Goal: Information Seeking & Learning: Learn about a topic

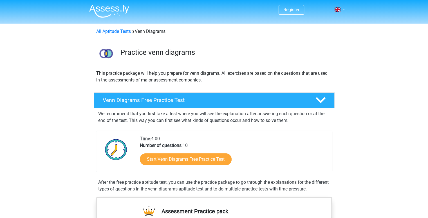
scroll to position [56, 0]
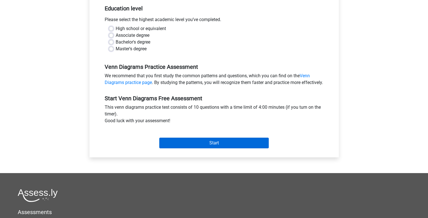
scroll to position [56, 0]
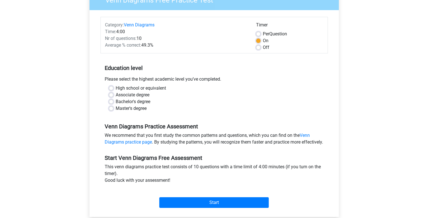
click at [116, 89] on label "High school or equivalent" at bounding box center [141, 88] width 50 height 7
click at [110, 89] on input "High school or equivalent" at bounding box center [111, 88] width 5 height 6
radio input "true"
click at [116, 94] on label "Associate degree" at bounding box center [133, 95] width 34 height 7
click at [113, 94] on input "Associate degree" at bounding box center [111, 95] width 5 height 6
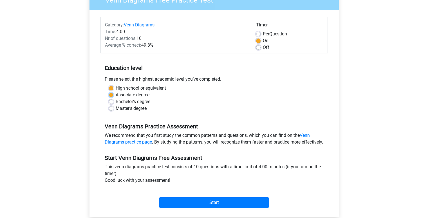
radio input "true"
click at [120, 89] on label "High school or equivalent" at bounding box center [141, 88] width 50 height 7
click at [113, 89] on input "High school or equivalent" at bounding box center [111, 88] width 5 height 6
radio input "true"
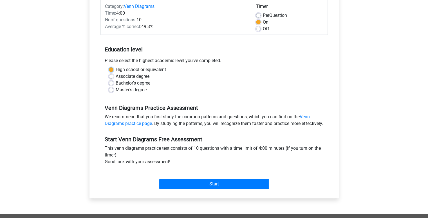
scroll to position [84, 0]
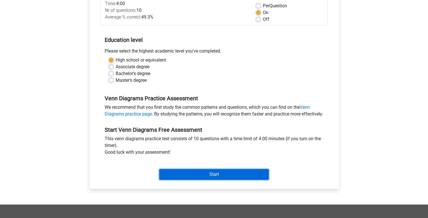
click at [201, 180] on input "Start" at bounding box center [213, 174] width 109 height 11
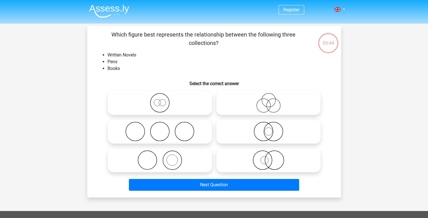
click at [195, 136] on icon at bounding box center [160, 132] width 100 height 20
click at [163, 129] on input "radio" at bounding box center [162, 127] width 4 height 4
radio input "true"
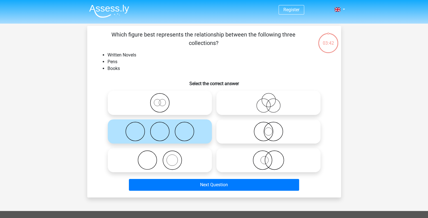
click at [241, 107] on icon at bounding box center [269, 103] width 100 height 20
click at [268, 100] on input "radio" at bounding box center [270, 98] width 4 height 4
radio input "true"
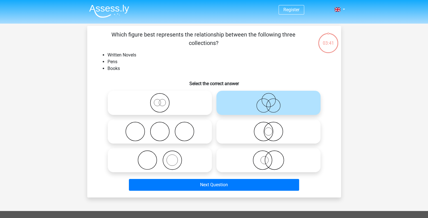
click at [239, 126] on icon at bounding box center [269, 132] width 100 height 20
click at [268, 126] on input "radio" at bounding box center [270, 127] width 4 height 4
radio input "true"
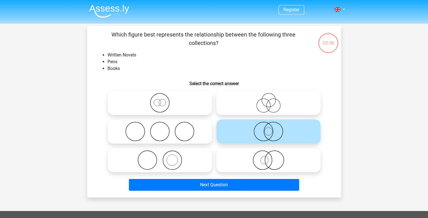
click at [189, 129] on icon at bounding box center [160, 132] width 100 height 20
click at [163, 129] on input "radio" at bounding box center [162, 127] width 4 height 4
radio input "true"
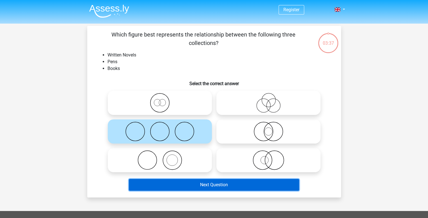
click at [200, 180] on button "Next Question" at bounding box center [214, 185] width 170 height 12
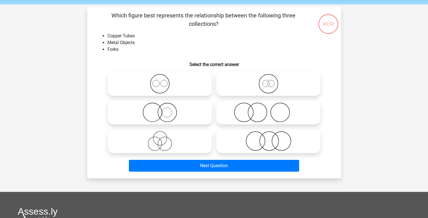
scroll to position [26, 0]
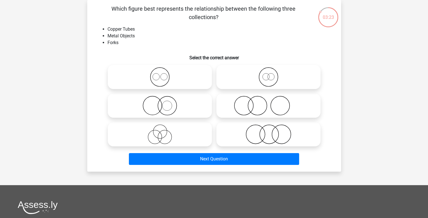
click at [174, 80] on icon at bounding box center [160, 77] width 100 height 20
click at [163, 74] on input "radio" at bounding box center [162, 73] width 4 height 4
radio input "true"
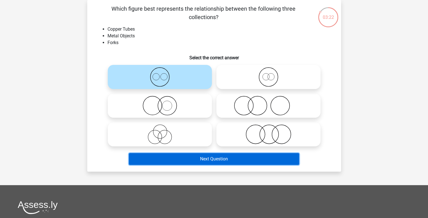
click at [206, 156] on button "Next Question" at bounding box center [214, 159] width 170 height 12
